Goal: Browse casually: Explore the website without a specific task or goal

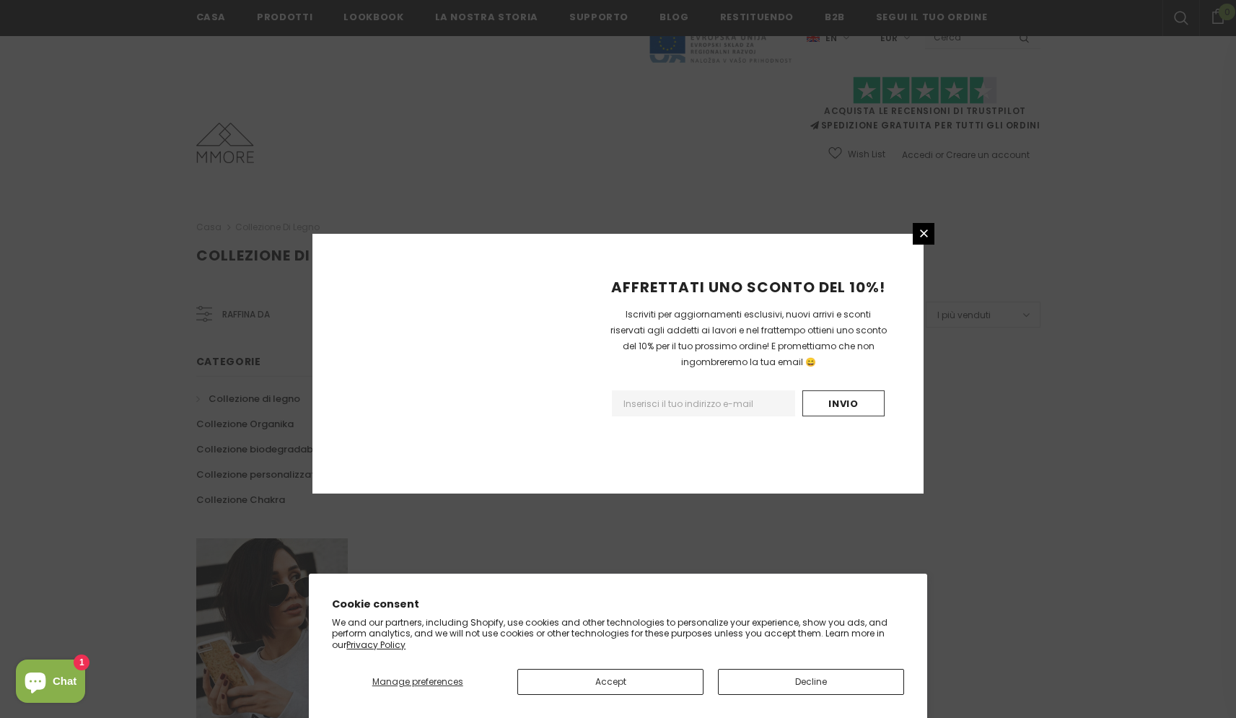
scroll to position [761, 0]
